Goal: Information Seeking & Learning: Understand process/instructions

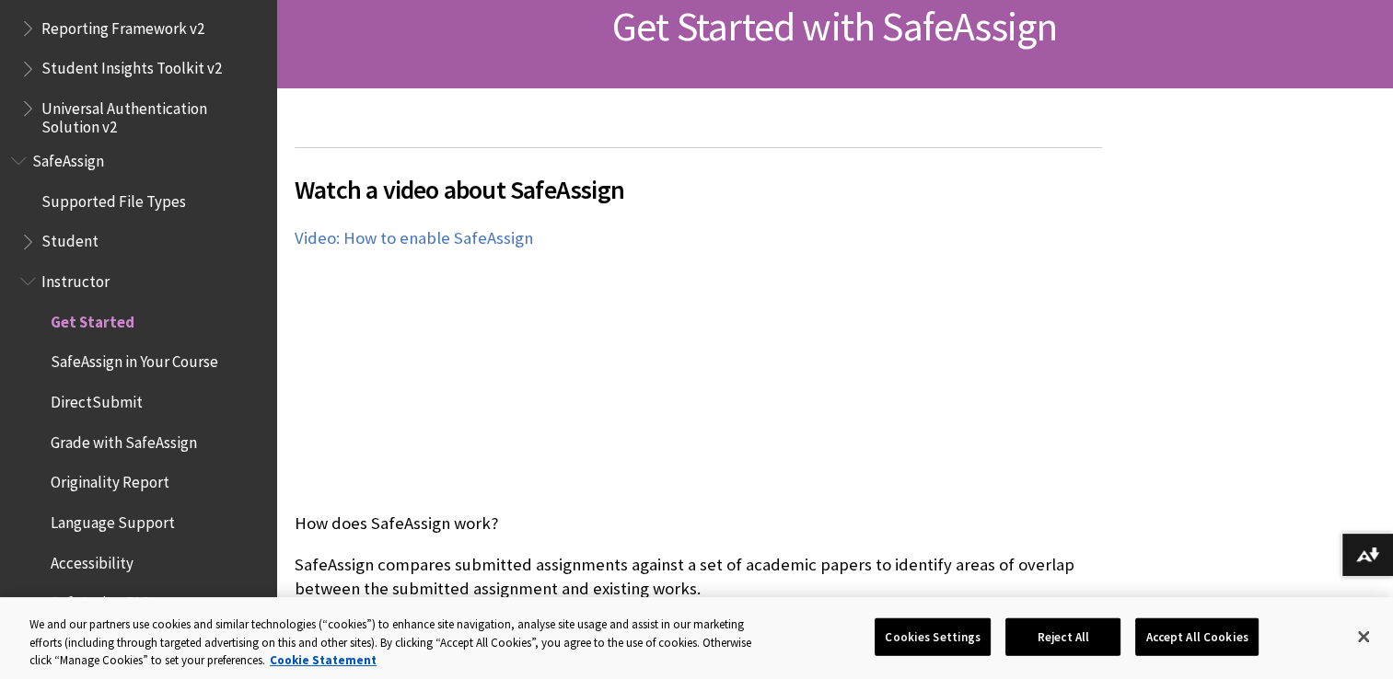
scroll to position [252, 0]
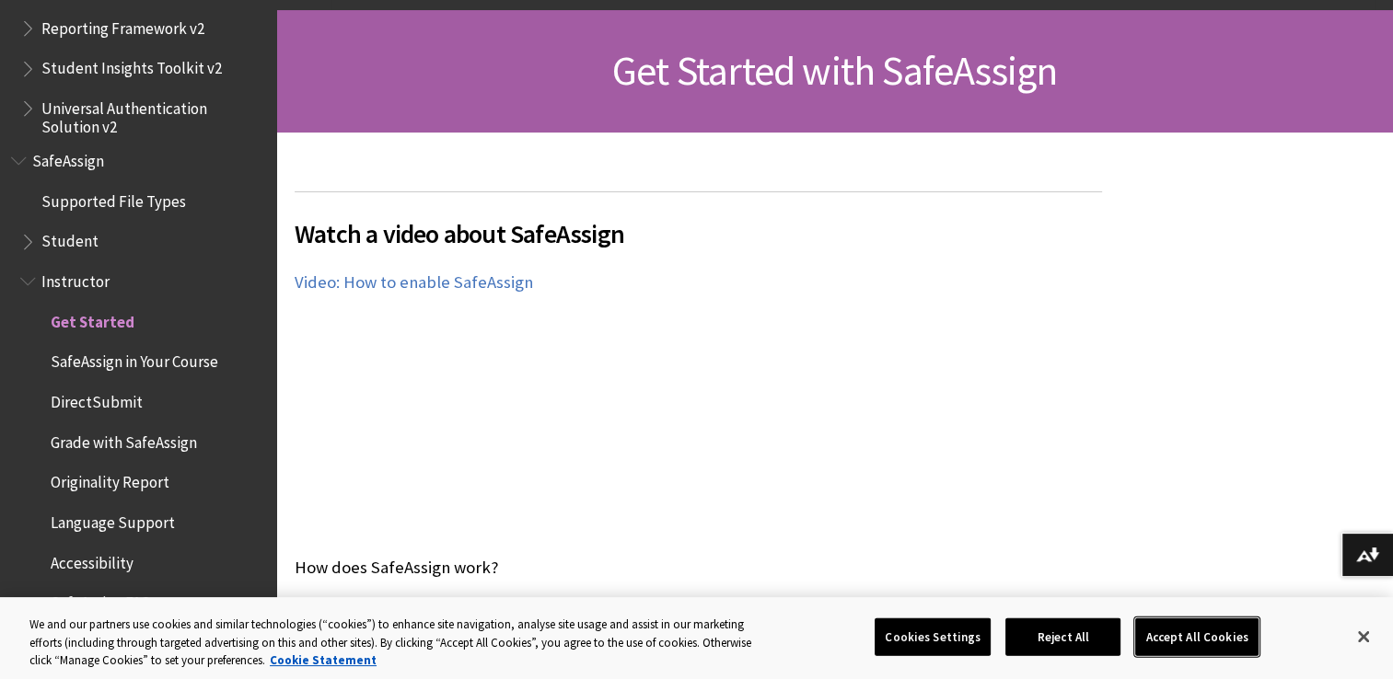
click at [1184, 640] on button "Accept All Cookies" at bounding box center [1196, 637] width 122 height 39
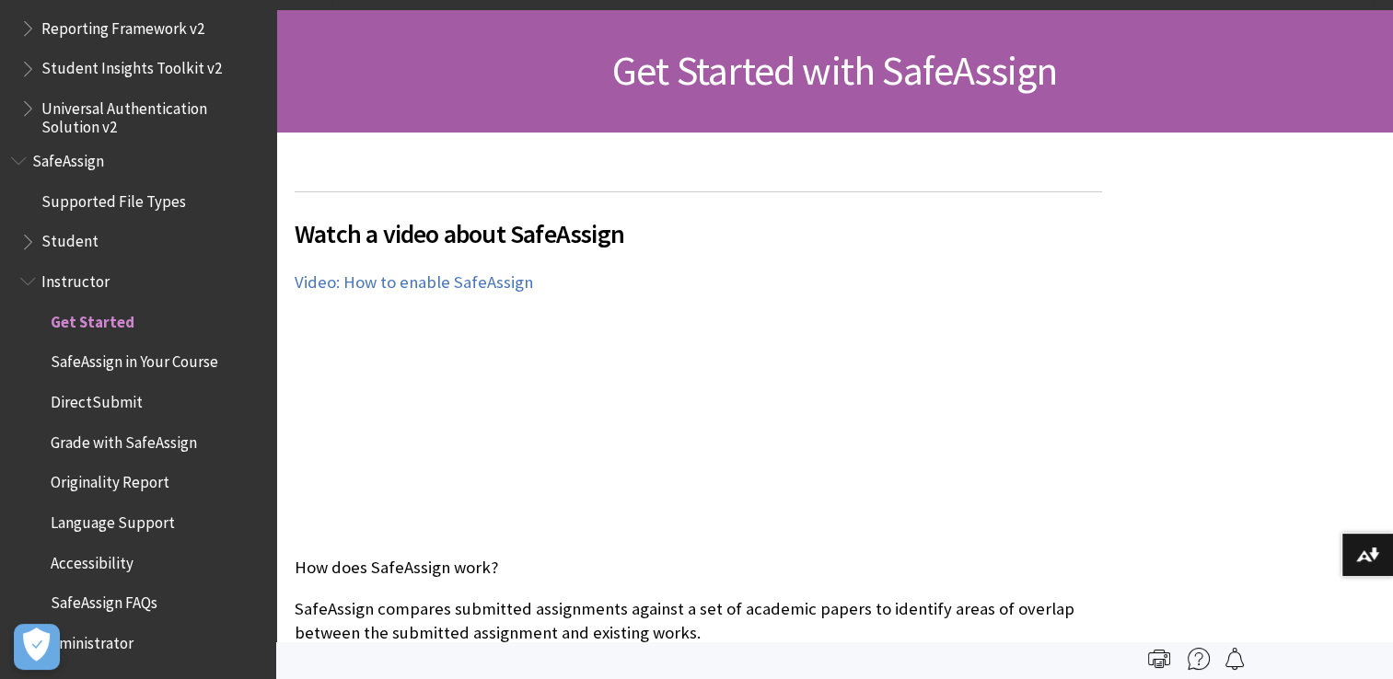
click at [65, 237] on span "Student" at bounding box center [69, 238] width 57 height 25
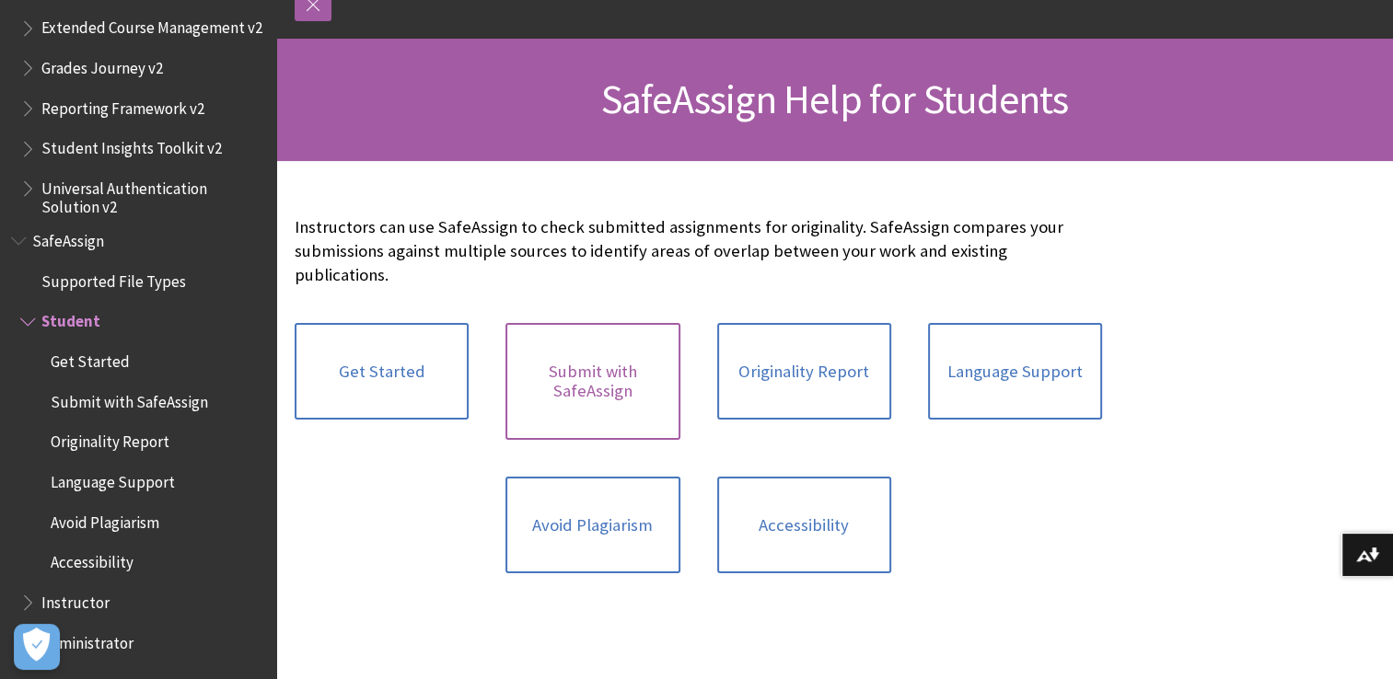
scroll to position [225, 0]
click at [600, 380] on link "Submit with SafeAssign" at bounding box center [592, 380] width 174 height 117
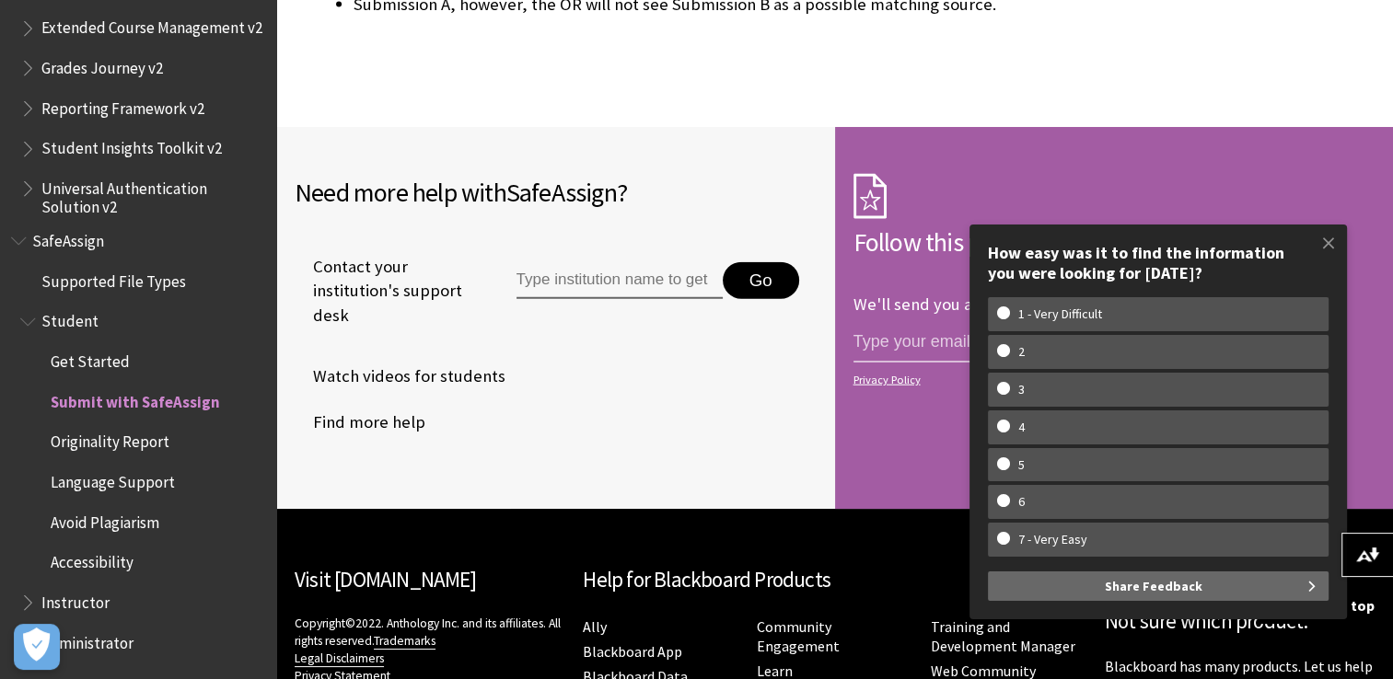
scroll to position [4284, 0]
click at [1328, 240] on span at bounding box center [1328, 243] width 39 height 39
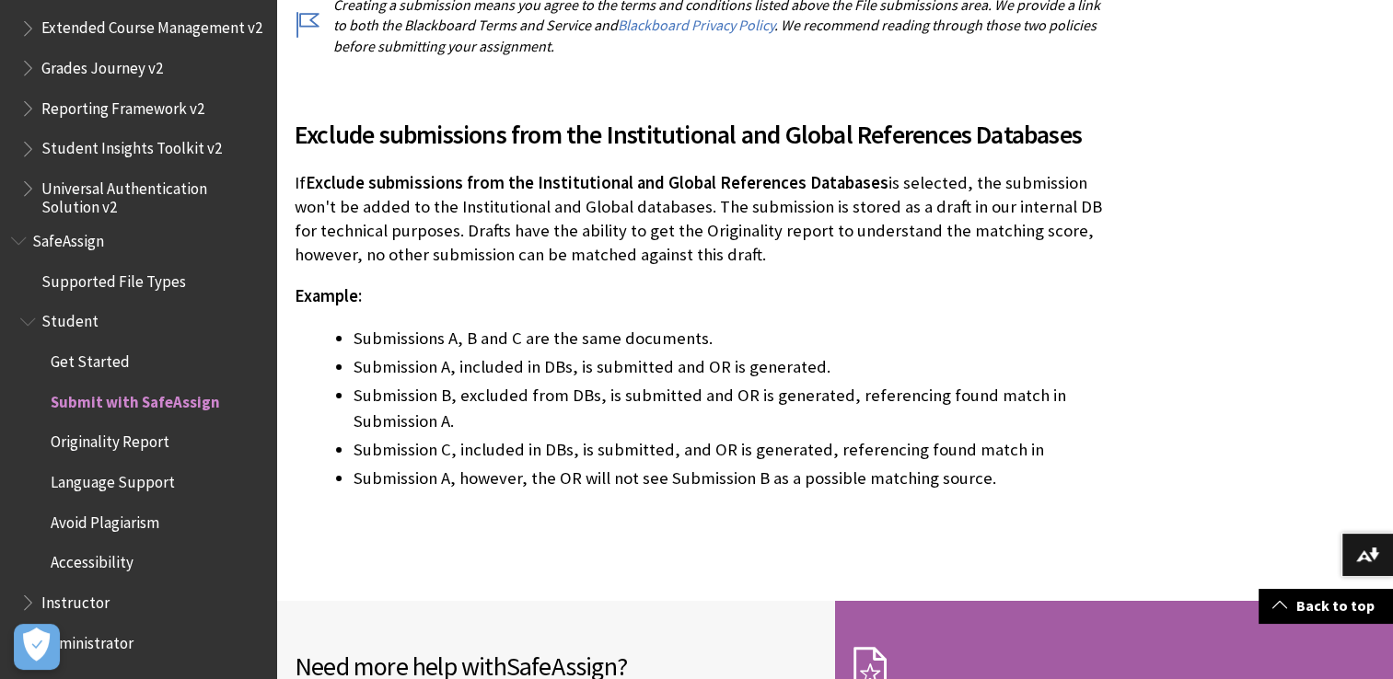
scroll to position [3810, 0]
